Goal: Task Accomplishment & Management: Use online tool/utility

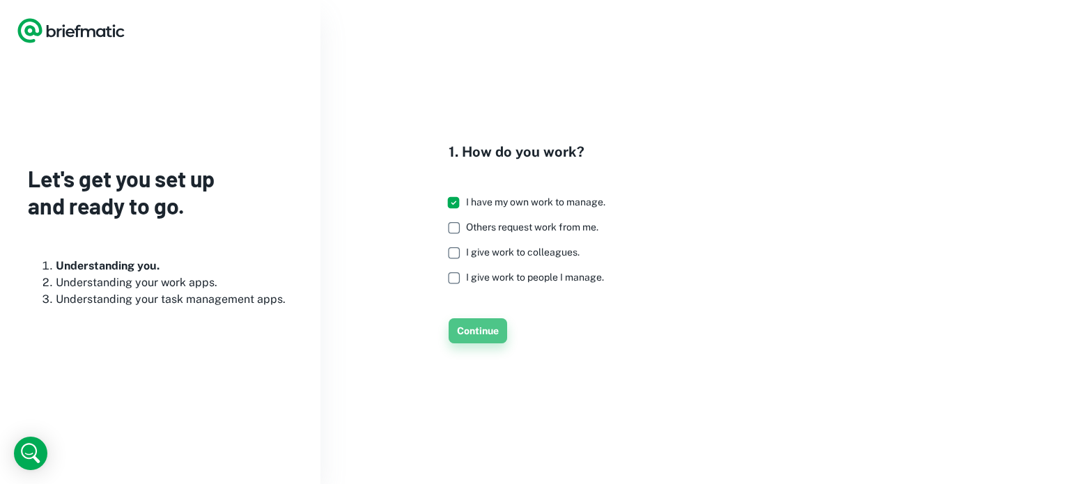
click at [470, 327] on button "Continue" at bounding box center [478, 330] width 59 height 25
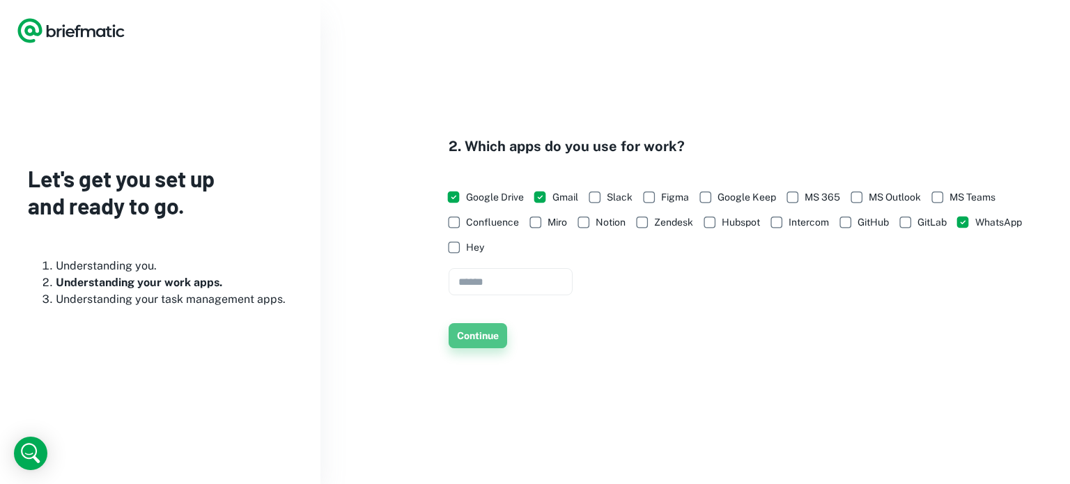
click at [465, 328] on button "Continue" at bounding box center [478, 335] width 59 height 25
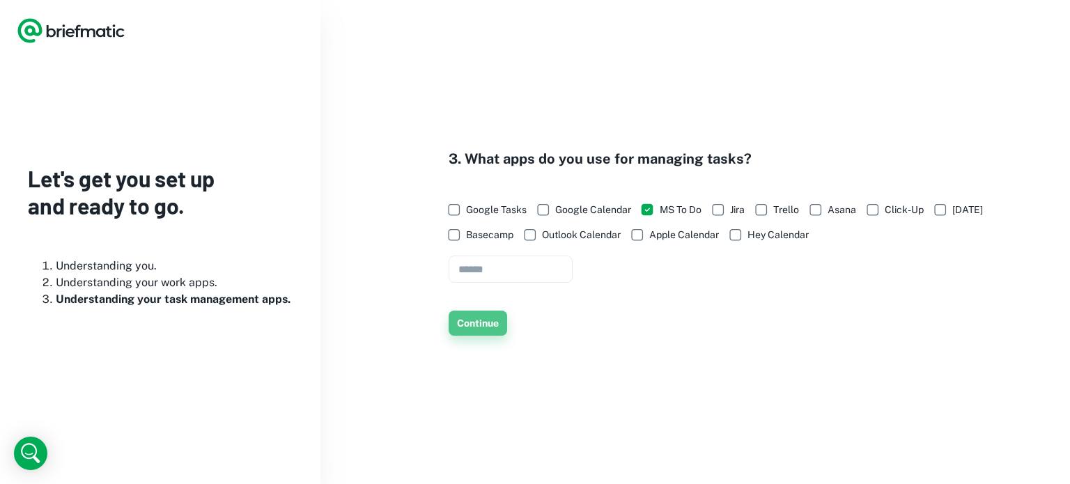
click at [467, 316] on button "Continue" at bounding box center [478, 323] width 59 height 25
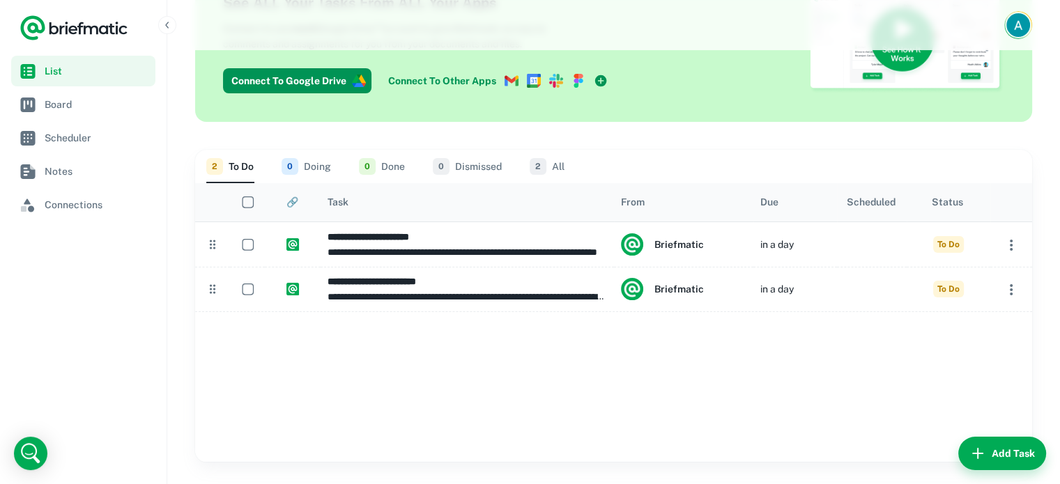
scroll to position [93, 0]
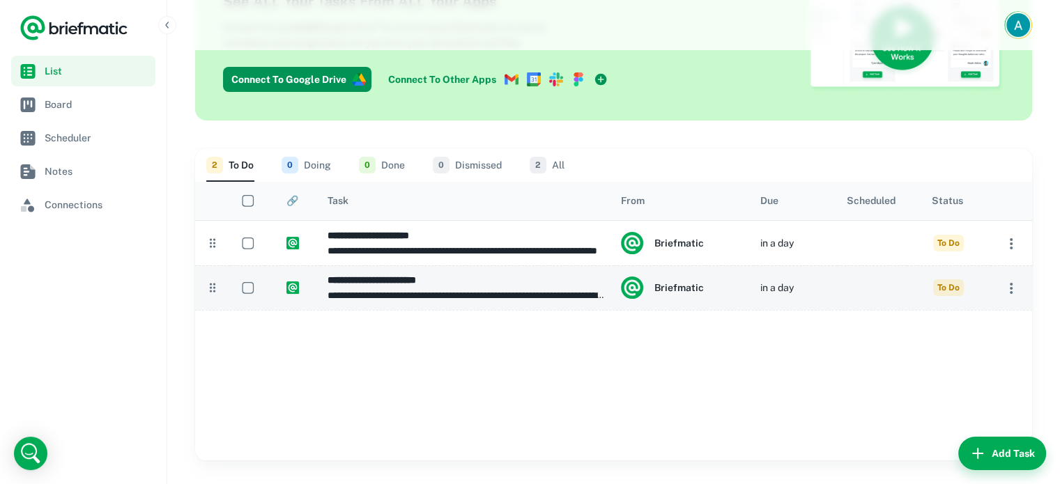
click at [478, 288] on p "**********" at bounding box center [466, 295] width 279 height 15
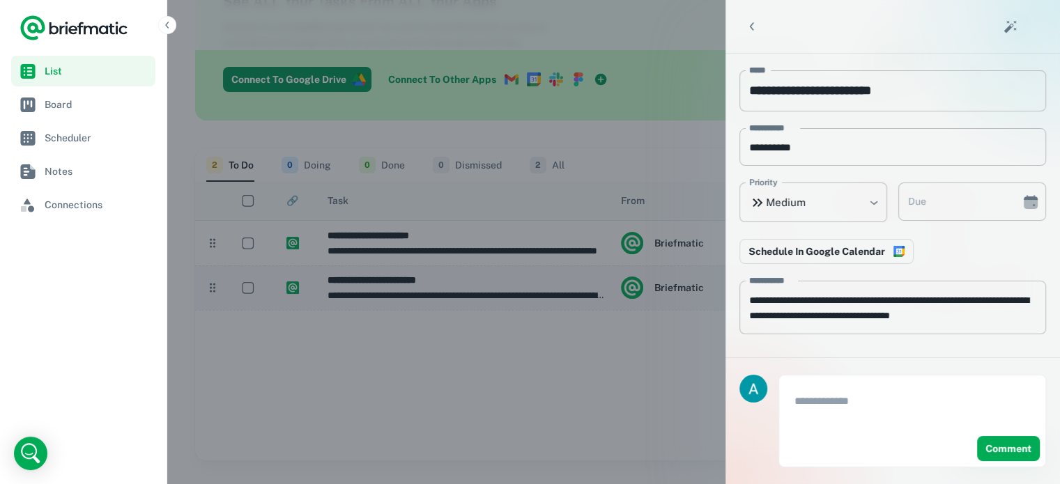
type input "**********"
type textarea "**********"
type input "**********"
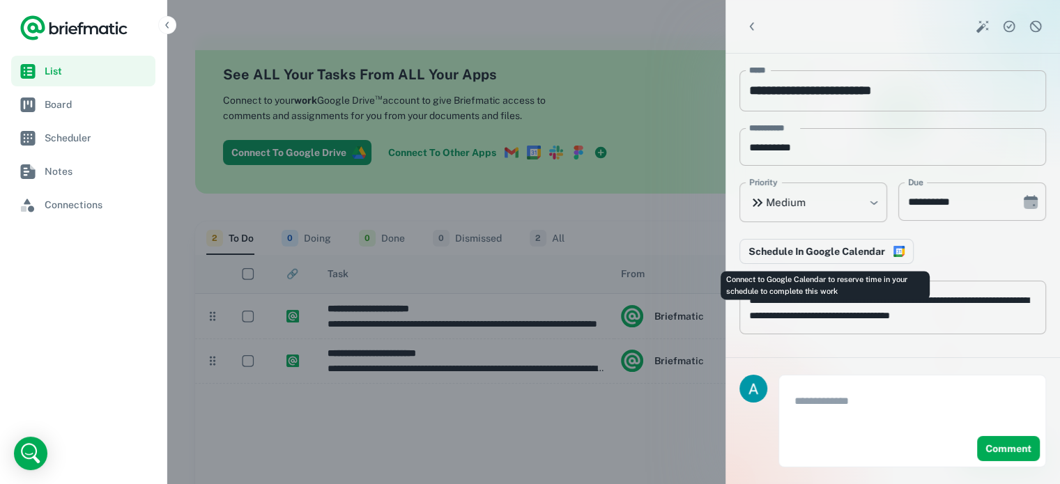
scroll to position [18, 0]
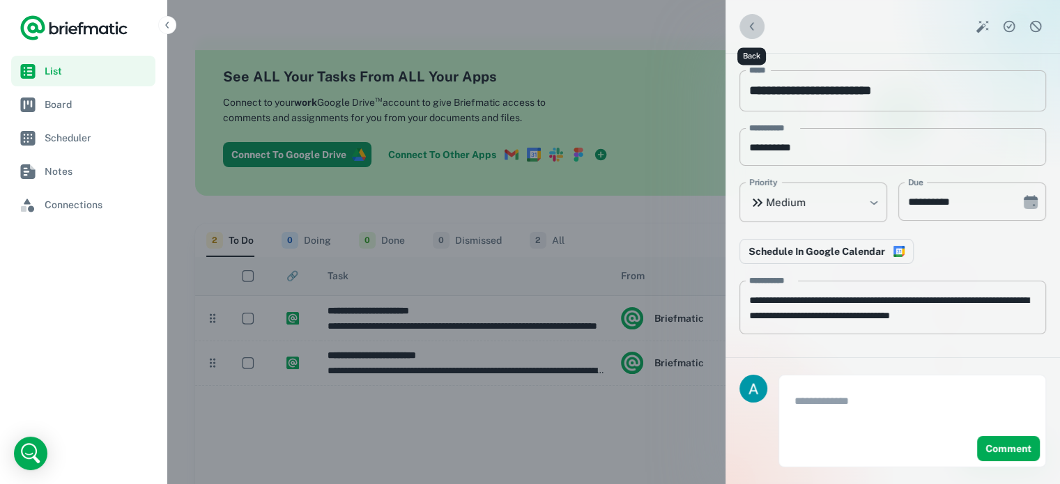
click at [753, 22] on icon "Back" at bounding box center [752, 27] width 14 height 14
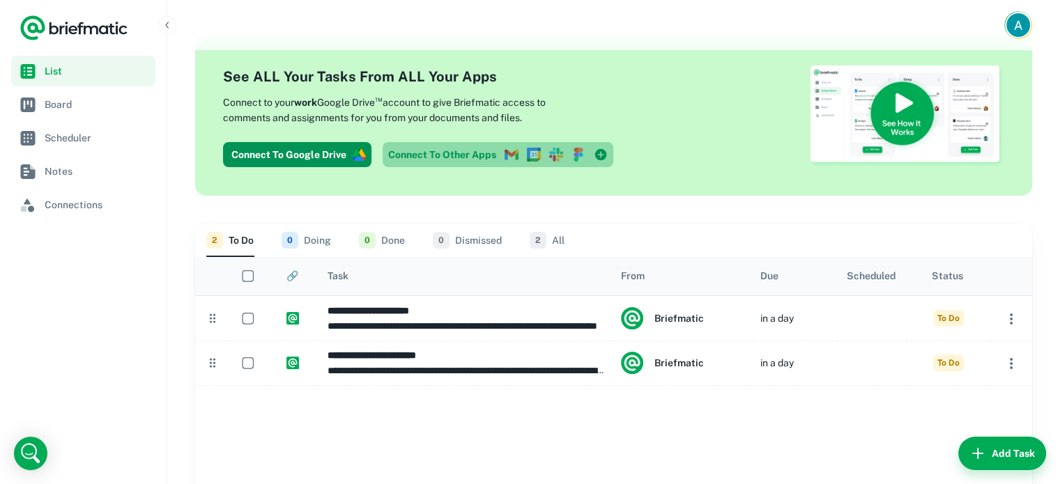
click at [401, 161] on link "Connect To Other Apps" at bounding box center [497, 154] width 231 height 25
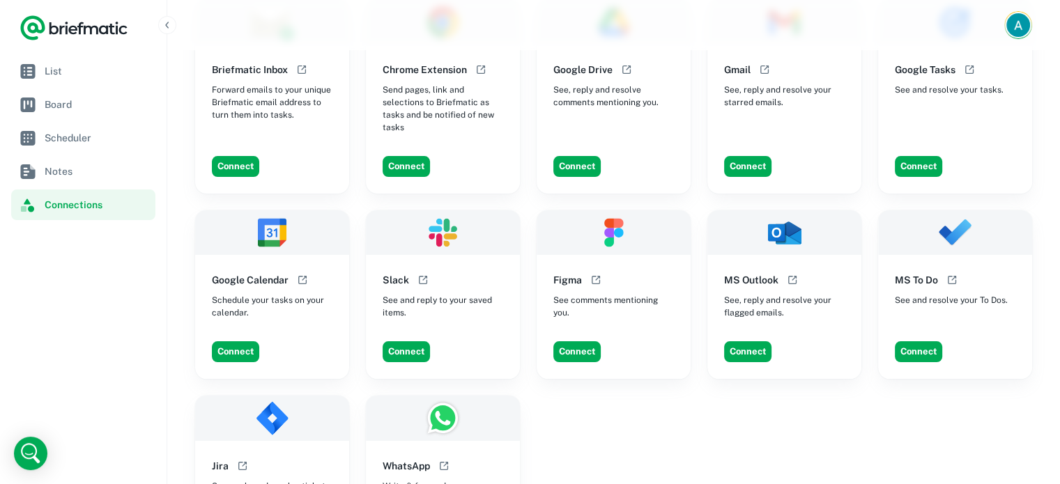
scroll to position [94, 0]
click at [908, 348] on button "Connect" at bounding box center [918, 351] width 47 height 21
click at [913, 347] on button "Connect" at bounding box center [918, 351] width 47 height 21
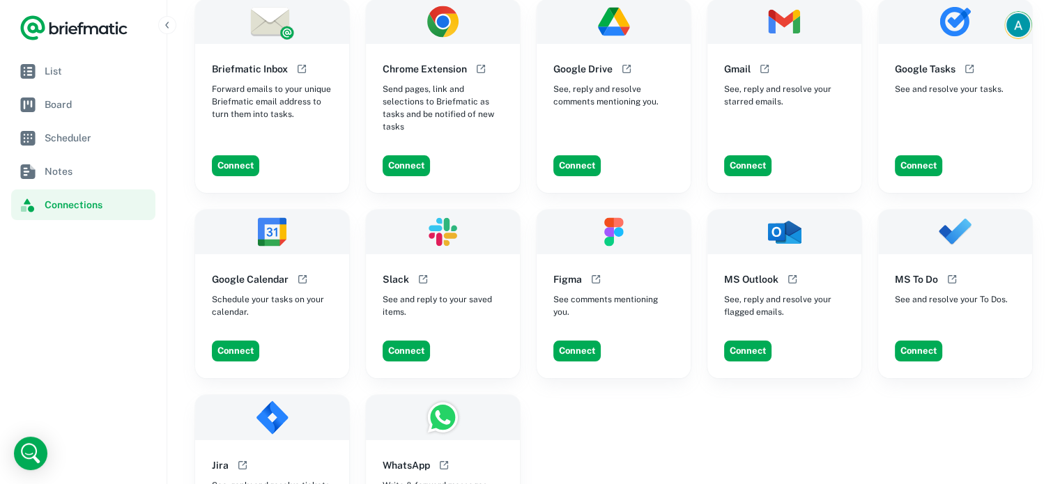
scroll to position [0, 0]
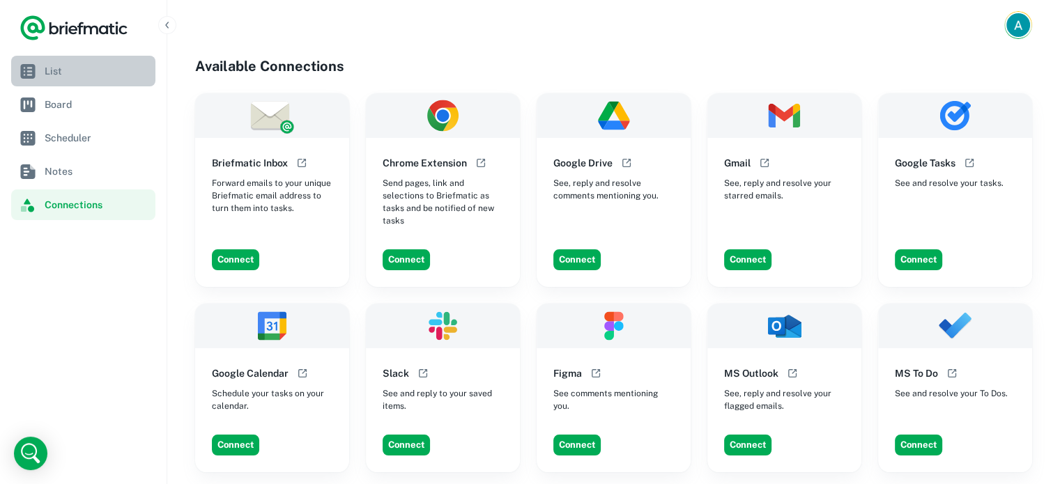
click at [88, 80] on link "List" at bounding box center [83, 71] width 144 height 31
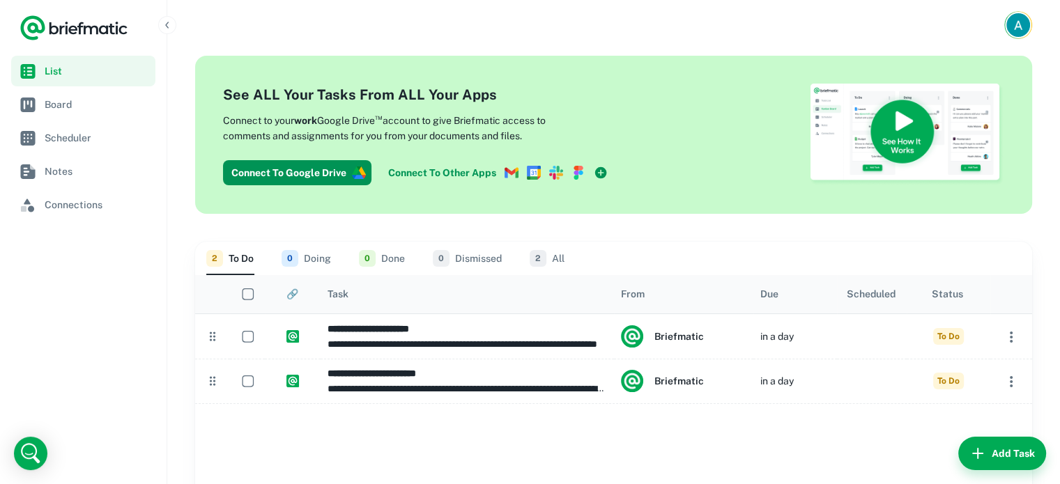
scroll to position [74, 0]
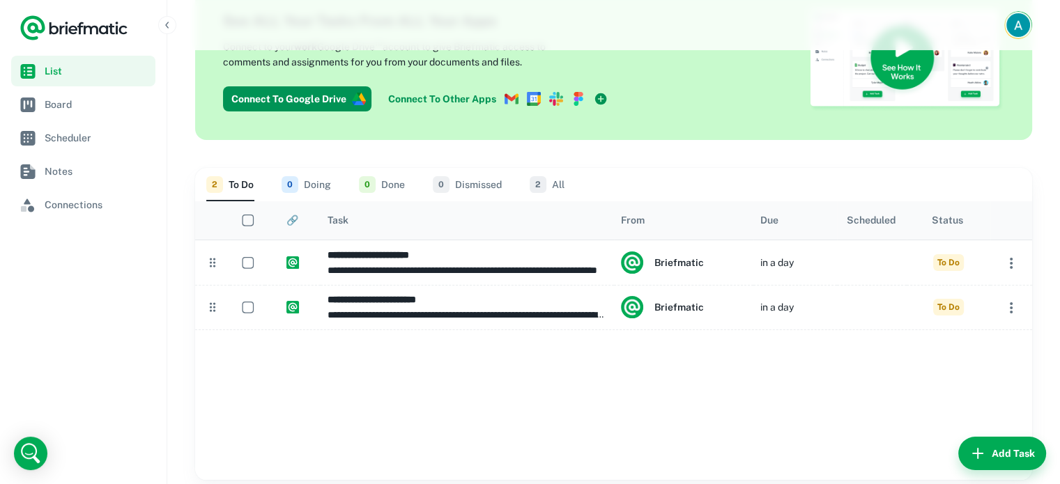
click at [320, 173] on button "0 Doing" at bounding box center [305, 184] width 49 height 33
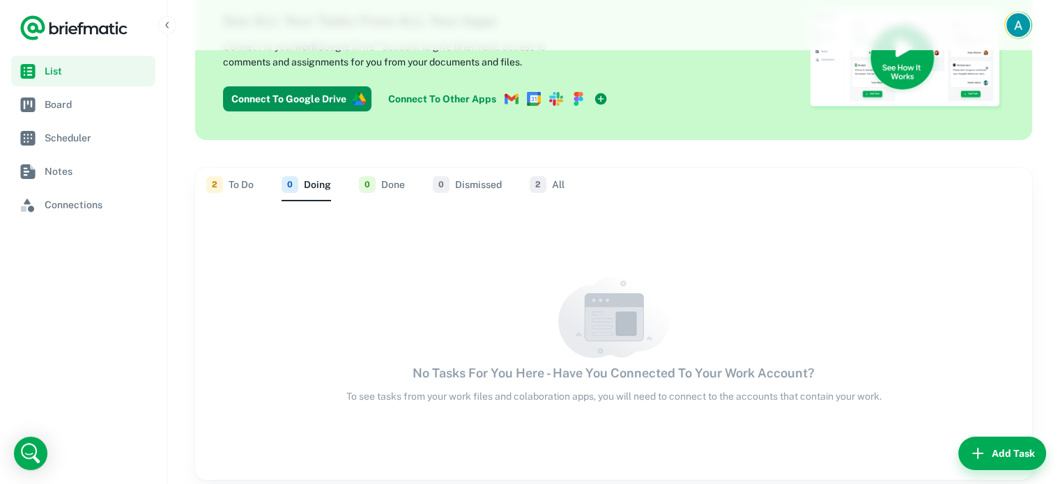
click at [538, 176] on span "2" at bounding box center [537, 184] width 17 height 17
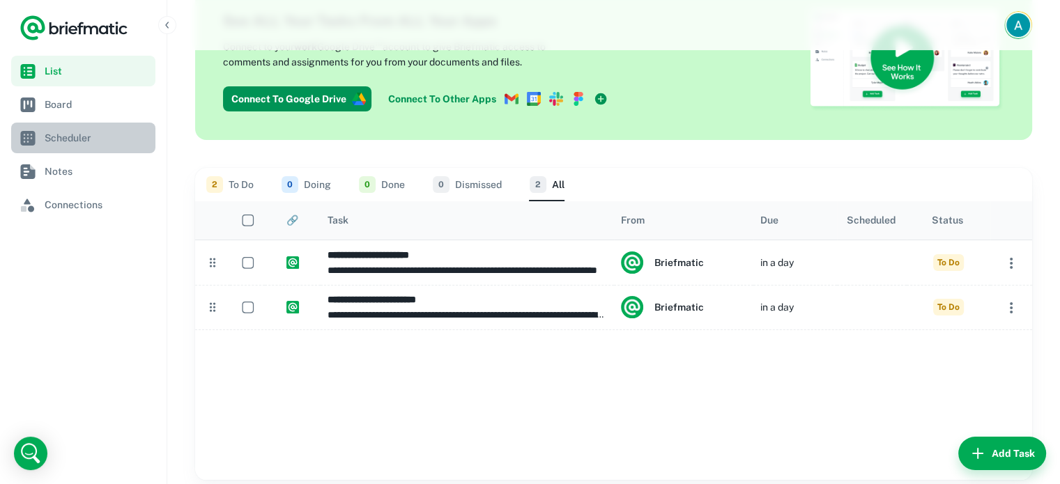
click at [49, 146] on link "Scheduler" at bounding box center [83, 138] width 144 height 31
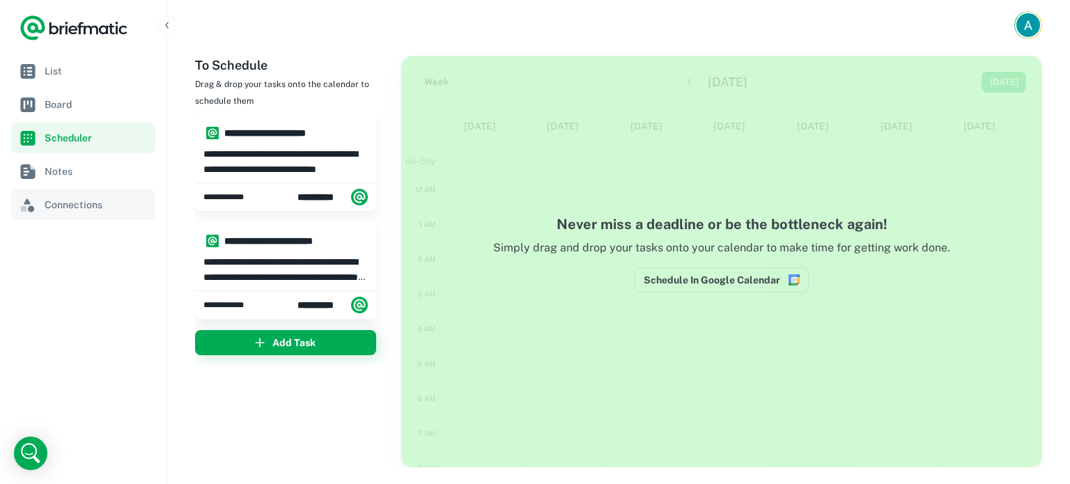
scroll to position [208, 0]
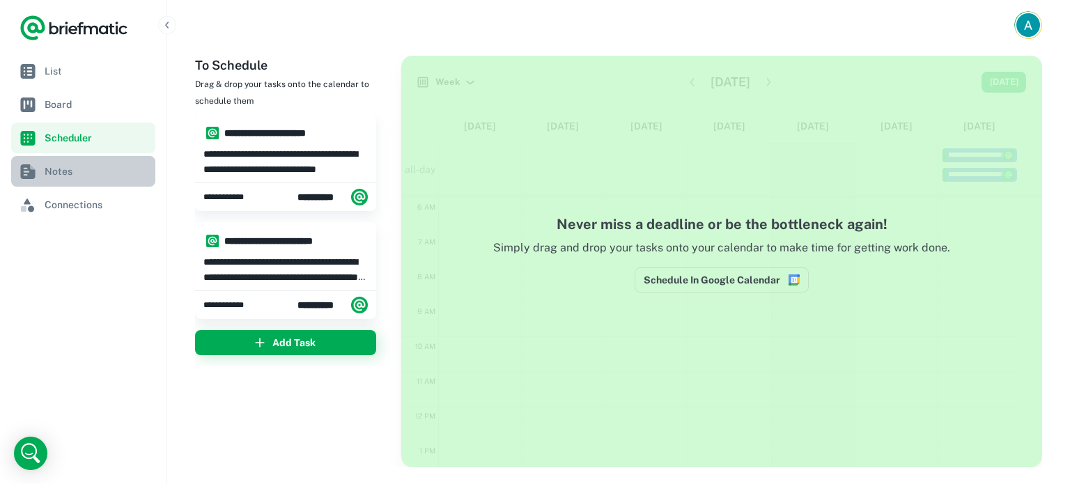
click at [68, 185] on link "Notes" at bounding box center [83, 171] width 144 height 31
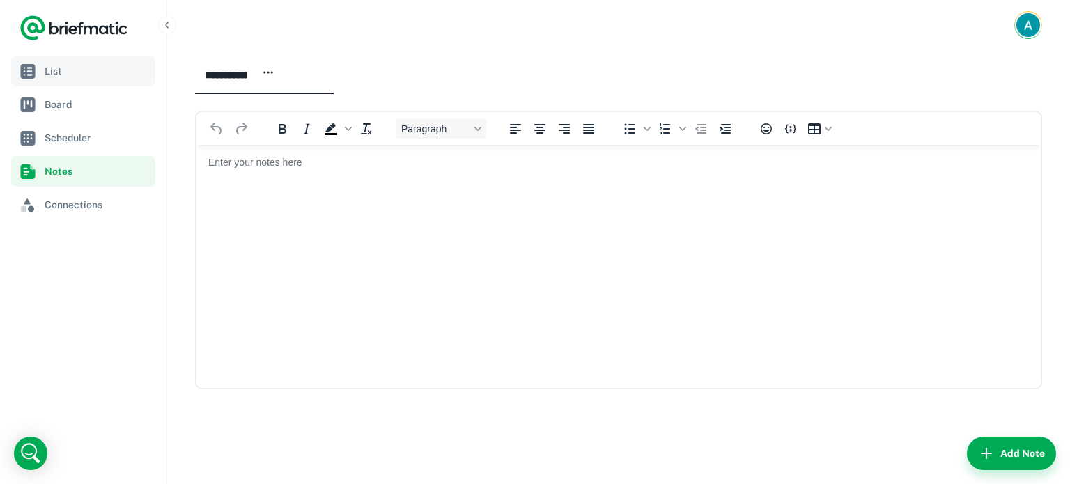
click at [103, 80] on link "List" at bounding box center [83, 71] width 144 height 31
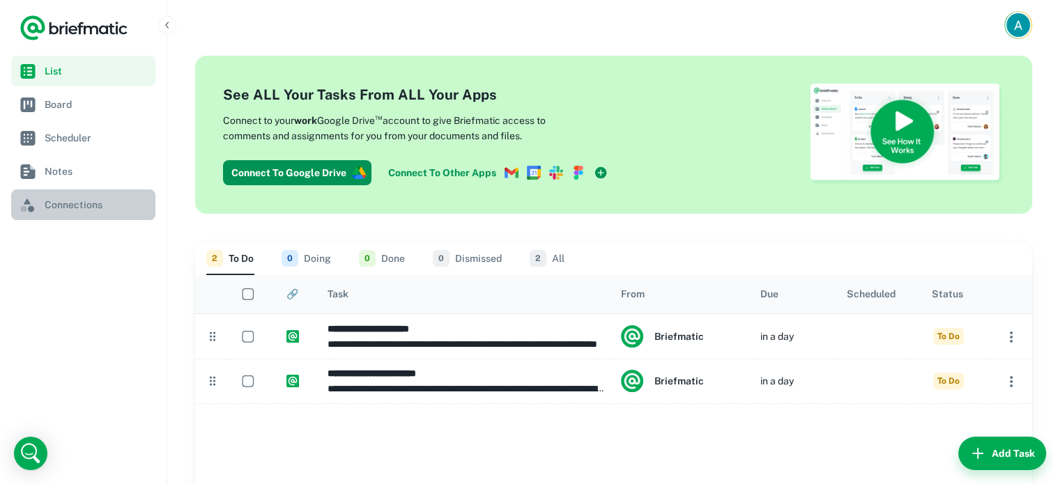
click at [67, 215] on link "Connections" at bounding box center [83, 204] width 144 height 31
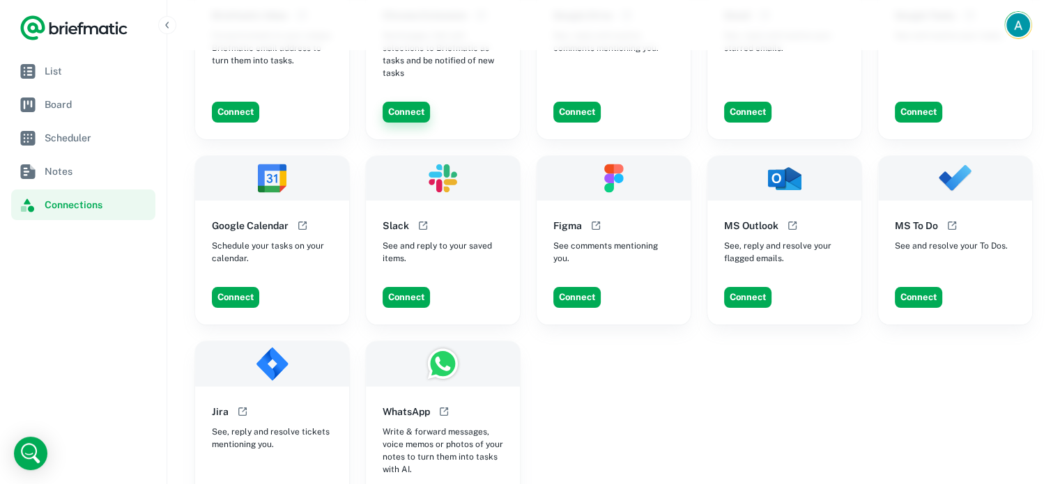
scroll to position [150, 0]
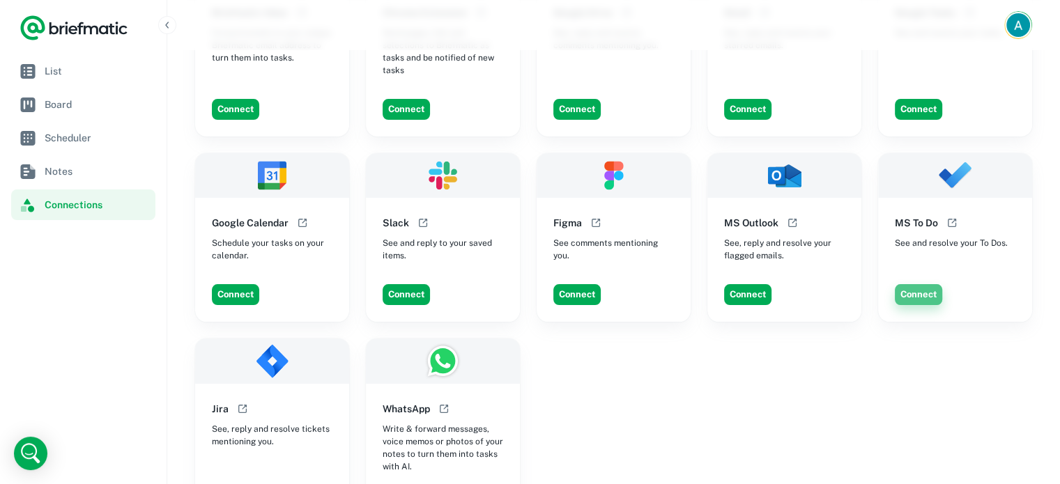
click at [918, 293] on button "Connect" at bounding box center [918, 294] width 47 height 21
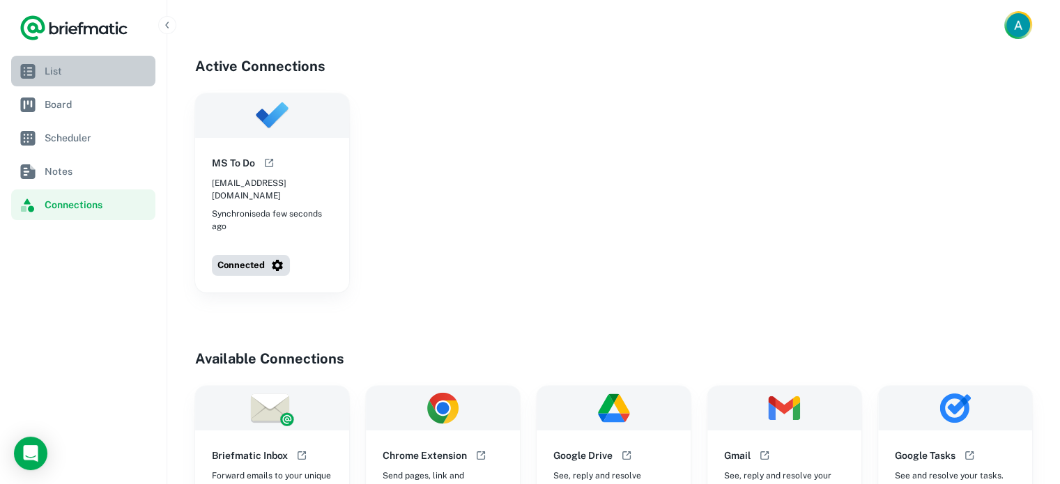
click at [55, 78] on link "List" at bounding box center [83, 71] width 144 height 31
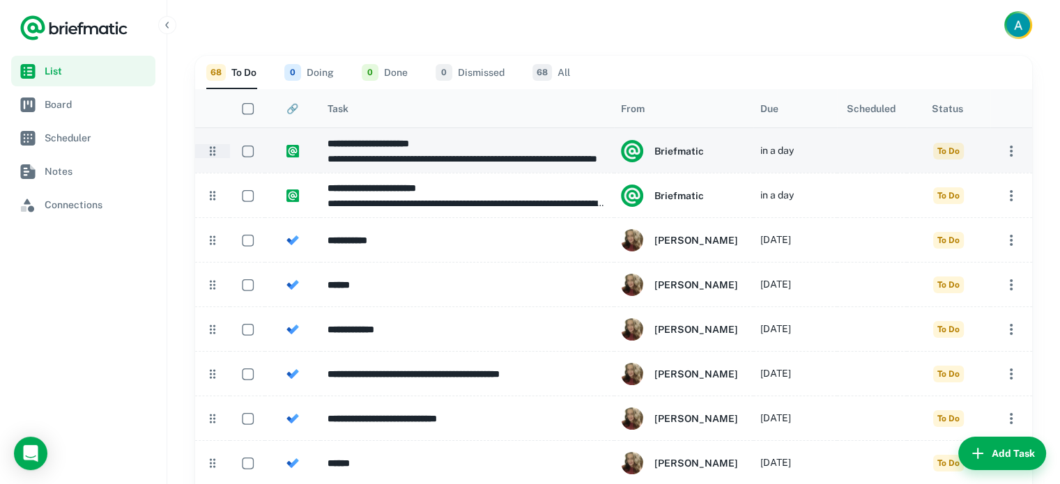
click at [214, 149] on icon at bounding box center [213, 151] width 14 height 14
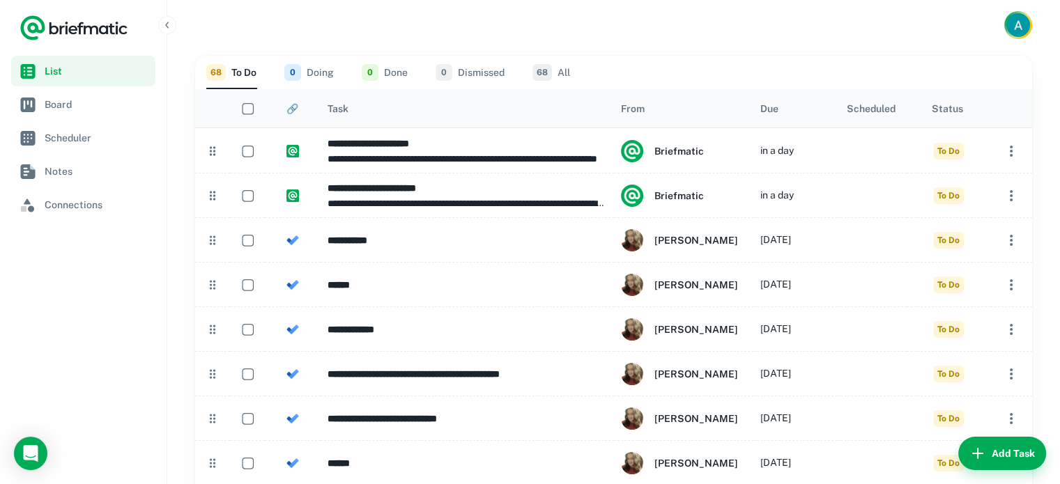
click at [619, 107] on div "From" at bounding box center [683, 108] width 139 height 39
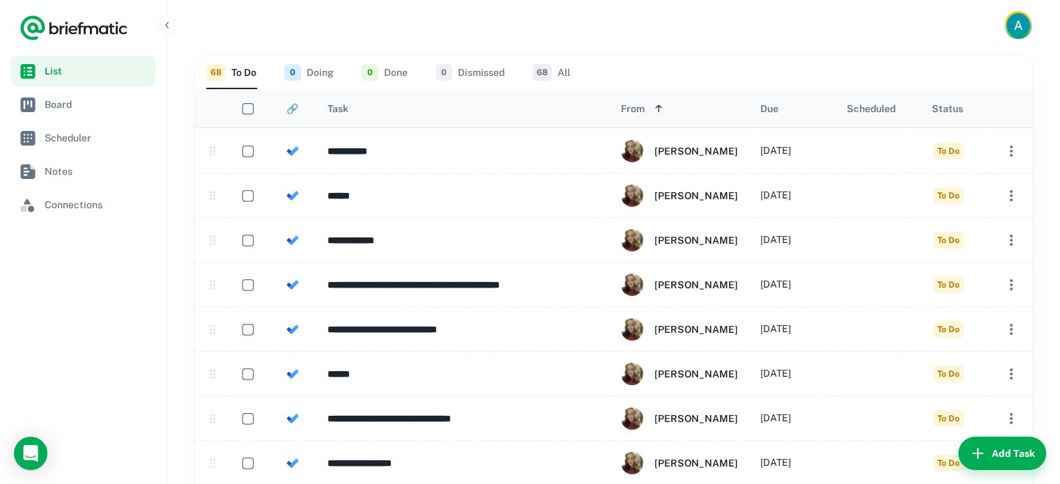
click at [937, 104] on div "Status" at bounding box center [946, 108] width 31 height 11
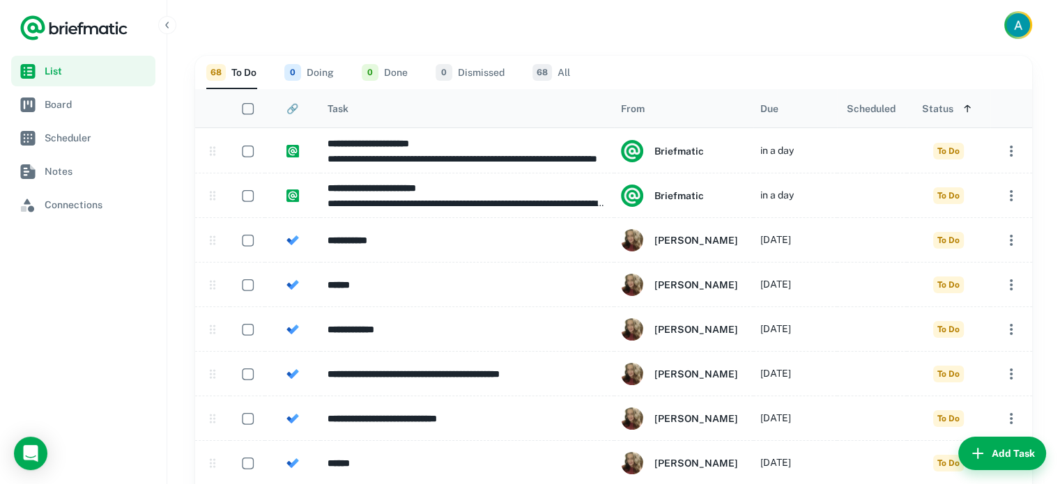
click at [314, 74] on button "0 Doing" at bounding box center [308, 72] width 49 height 33
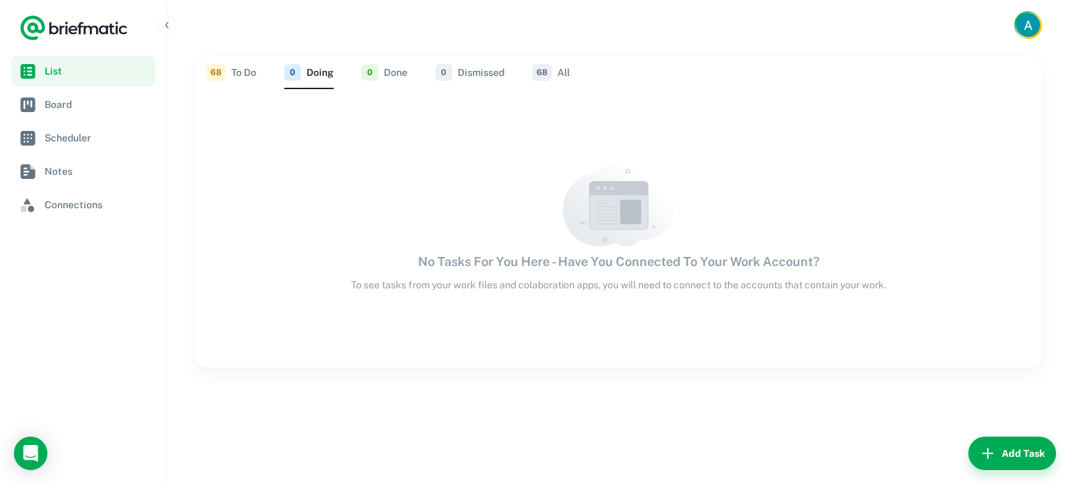
click at [369, 70] on span "0" at bounding box center [370, 72] width 17 height 17
click at [457, 63] on button "0 Dismissed" at bounding box center [469, 72] width 69 height 33
click at [559, 68] on button "68 All" at bounding box center [551, 72] width 38 height 33
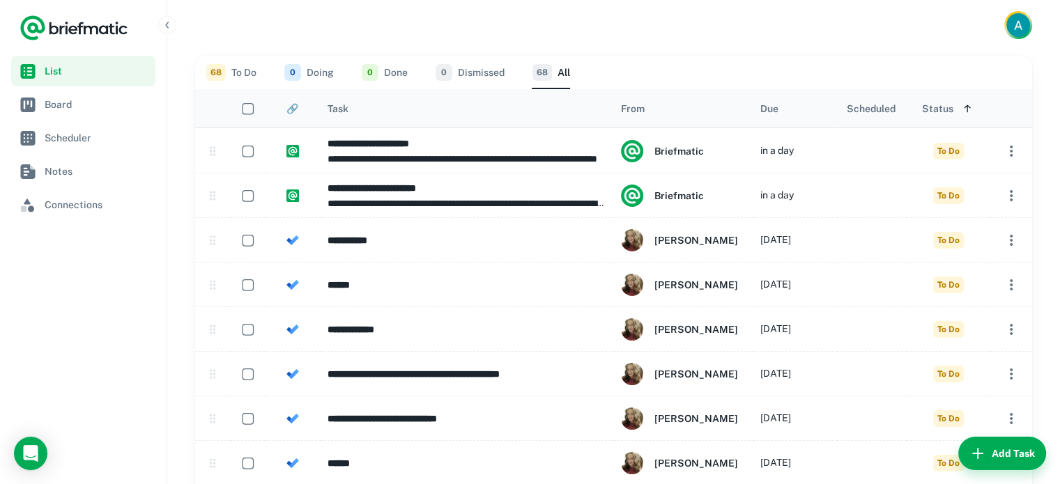
click at [230, 89] on div at bounding box center [247, 108] width 35 height 38
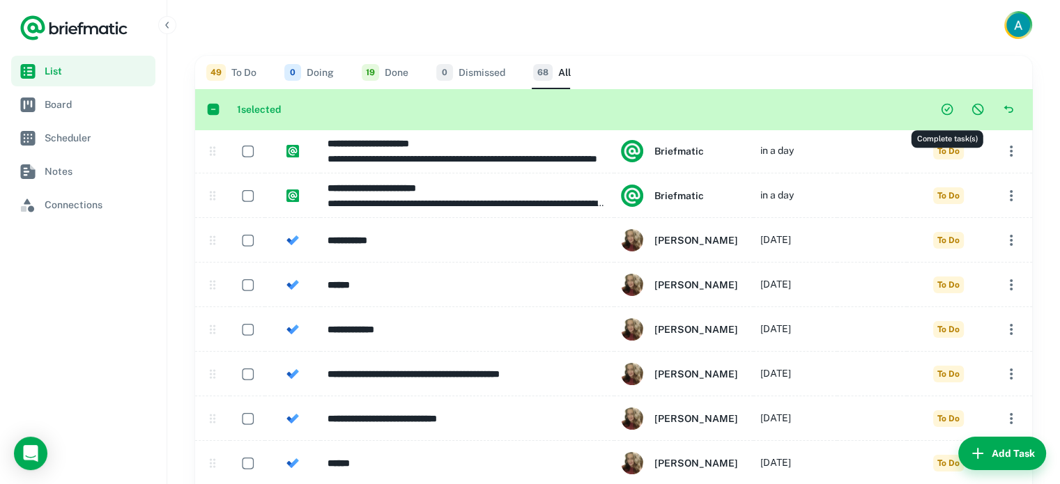
click at [953, 114] on icon "Complete task(s)" at bounding box center [947, 109] width 14 height 14
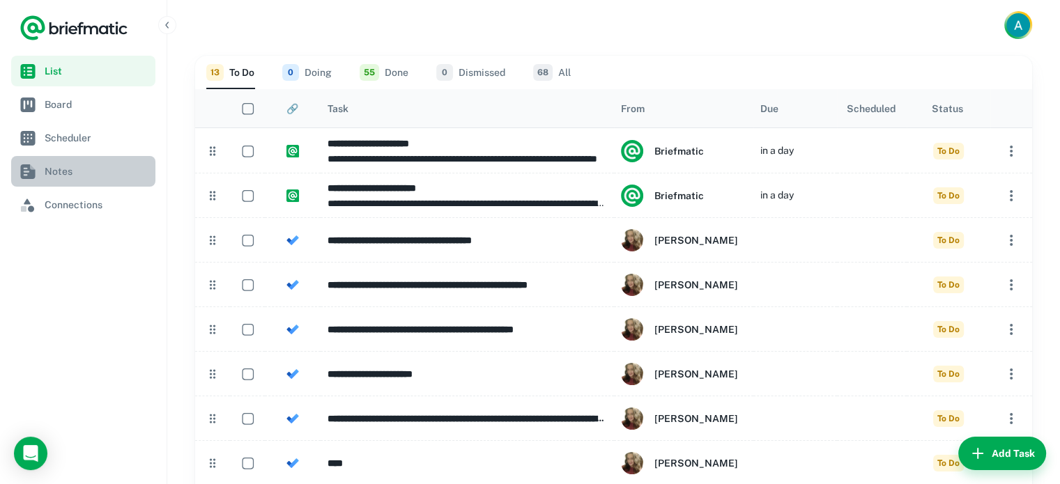
click at [40, 175] on link "Notes" at bounding box center [83, 171] width 144 height 31
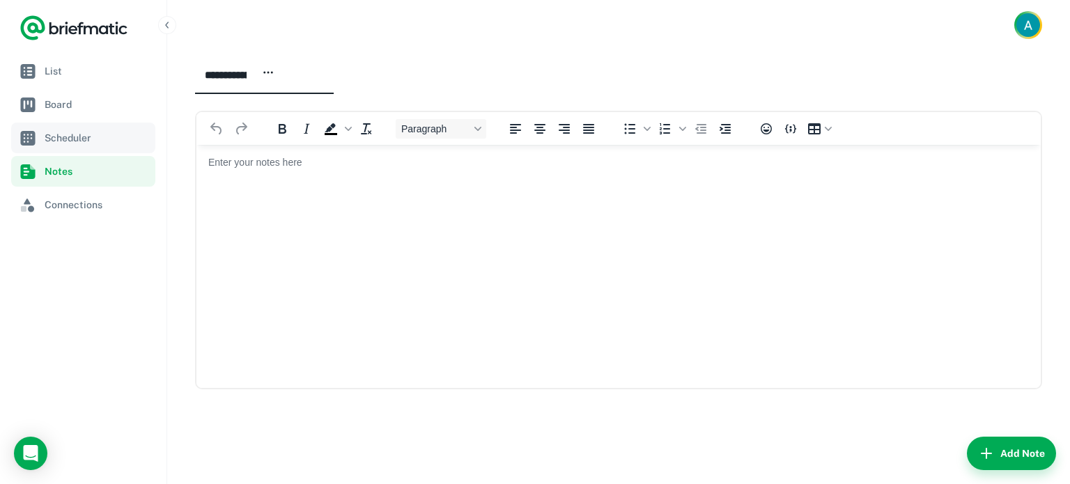
click at [111, 136] on span "Scheduler" at bounding box center [97, 137] width 105 height 15
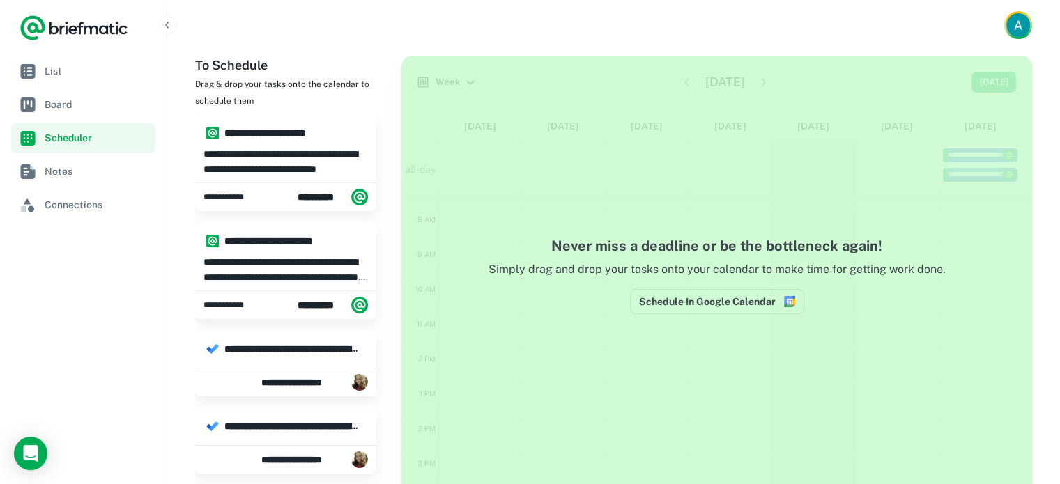
scroll to position [270, 0]
click at [63, 196] on link "Connections" at bounding box center [83, 204] width 144 height 31
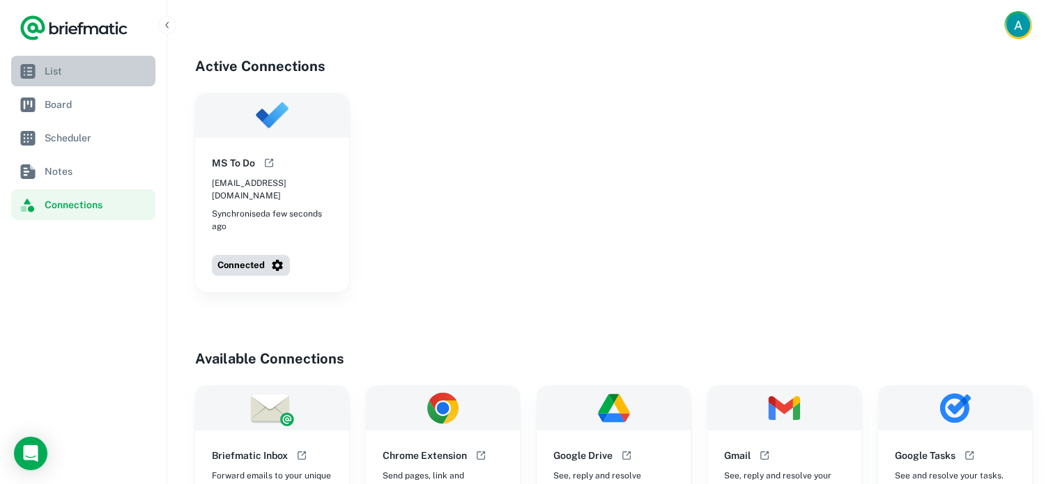
click at [88, 86] on link "List" at bounding box center [83, 71] width 144 height 31
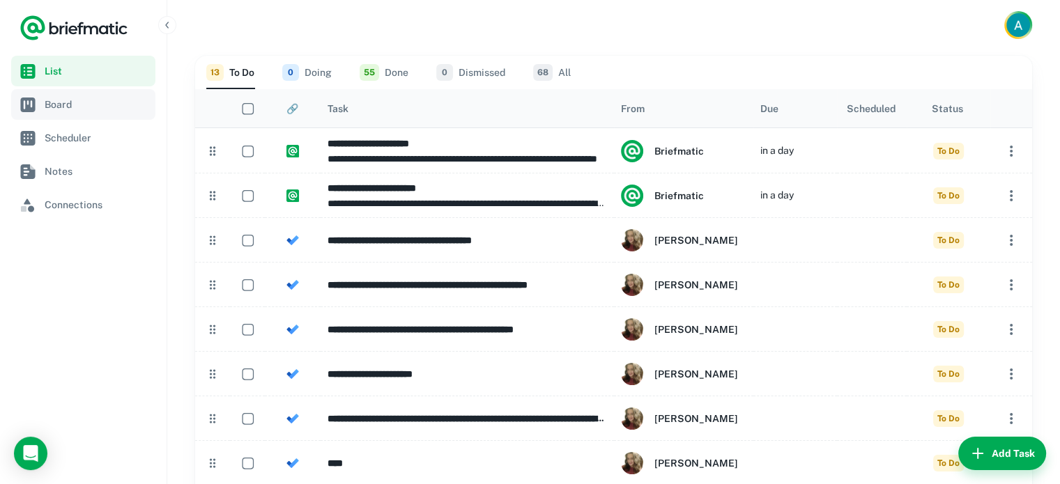
click at [82, 96] on link "Board" at bounding box center [83, 104] width 144 height 31
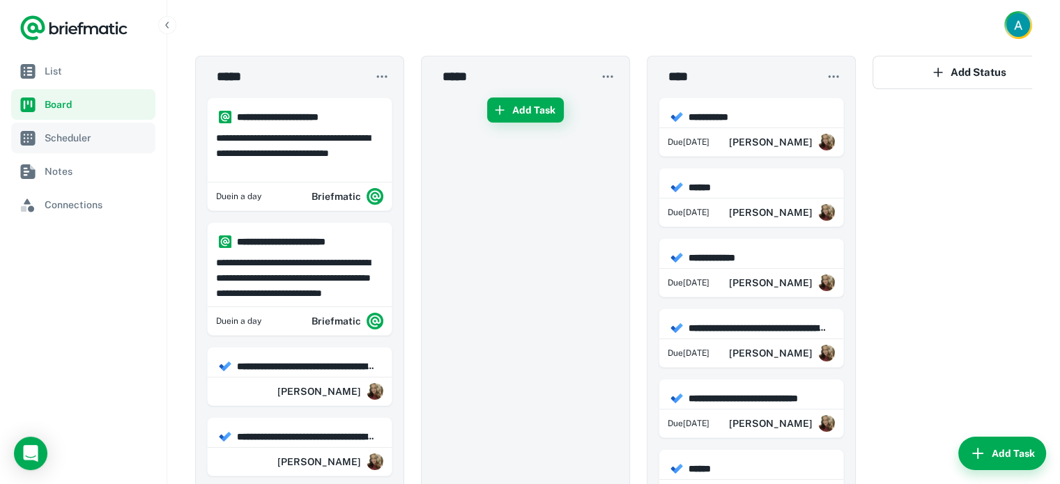
click at [72, 126] on link "Scheduler" at bounding box center [83, 138] width 144 height 31
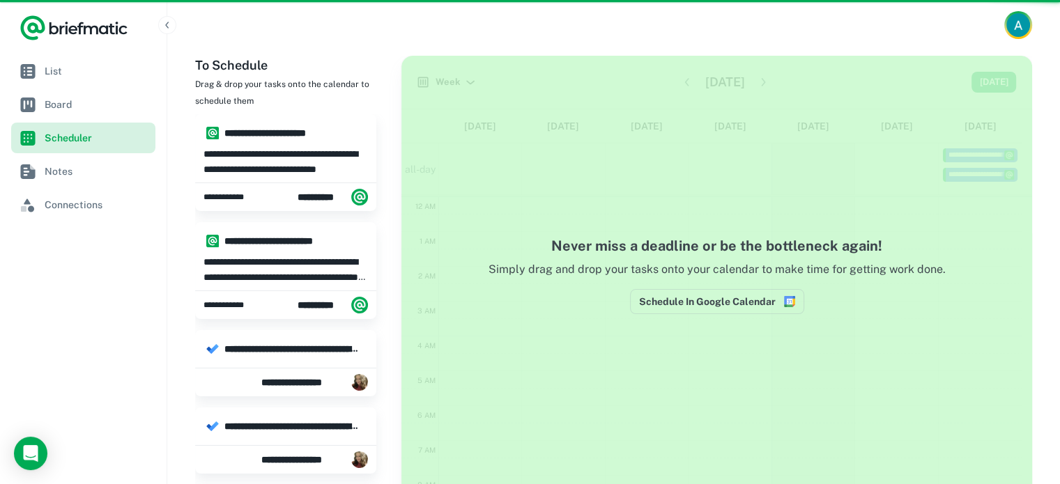
scroll to position [208, 0]
